Goal: Register for event/course

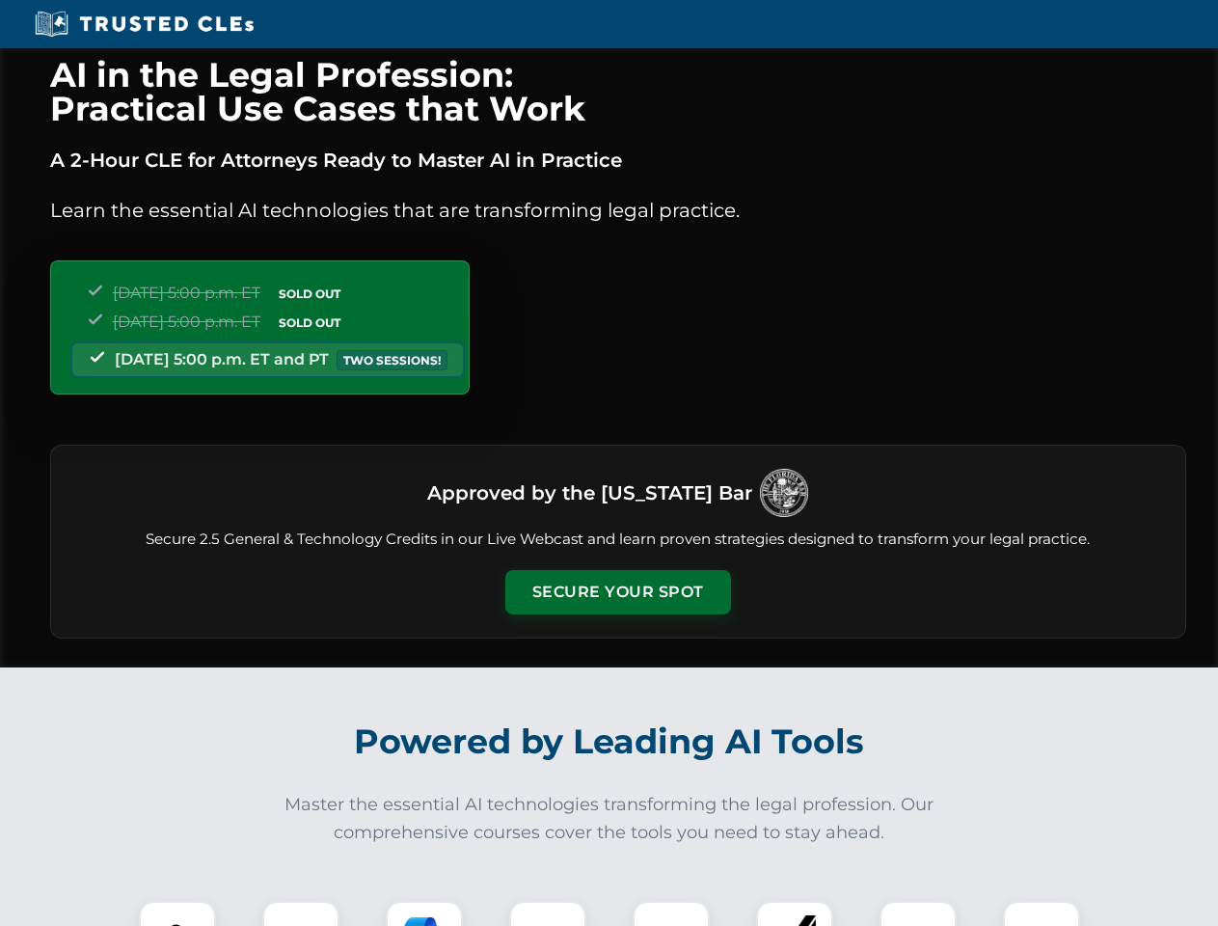
click at [617, 592] on button "Secure Your Spot" at bounding box center [618, 592] width 226 height 44
click at [177, 913] on img at bounding box center [177, 939] width 56 height 56
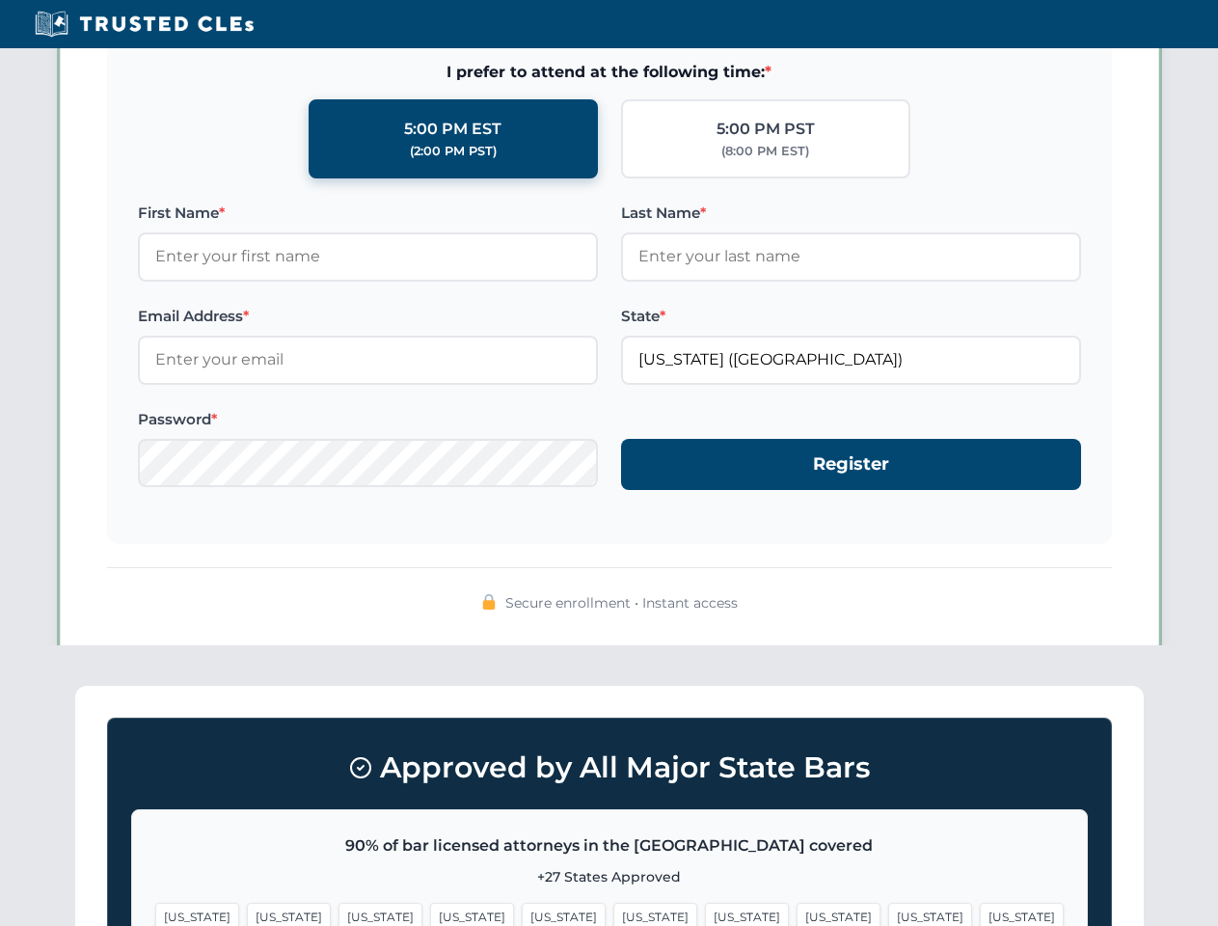
click at [705, 913] on span "[US_STATE]" at bounding box center [747, 916] width 84 height 28
click at [888, 913] on span "[US_STATE]" at bounding box center [930, 916] width 84 height 28
